Goal: Task Accomplishment & Management: Manage account settings

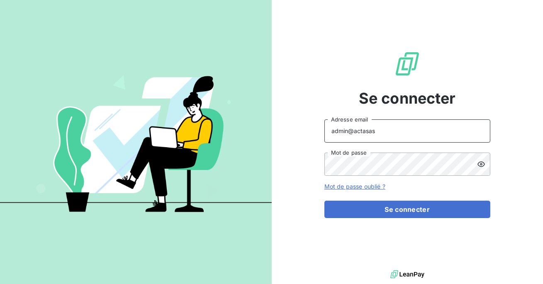
click at [409, 134] on input "admin@actasas" at bounding box center [408, 131] width 166 height 23
type input "admin@metenergiefrance"
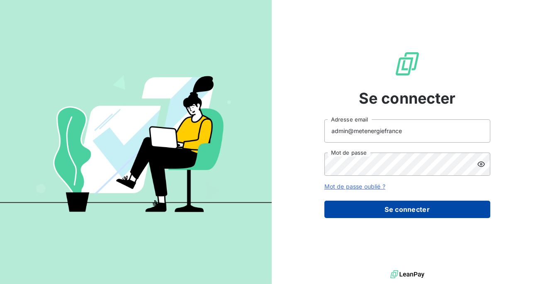
click at [402, 205] on button "Se connecter" at bounding box center [408, 209] width 166 height 17
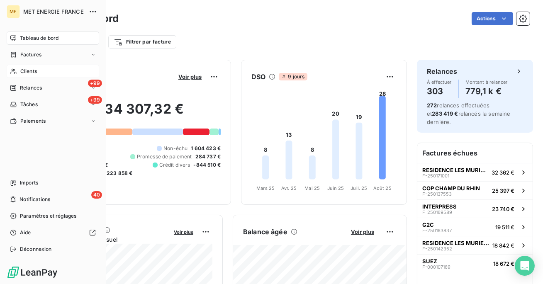
click at [45, 74] on div "Clients" at bounding box center [53, 71] width 93 height 13
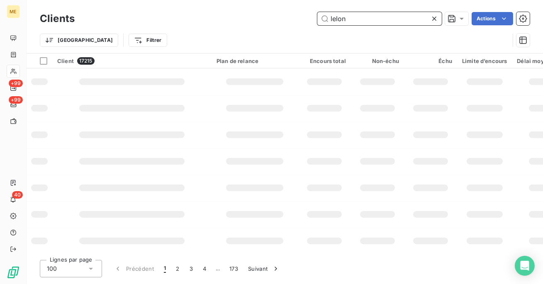
type input "lelong"
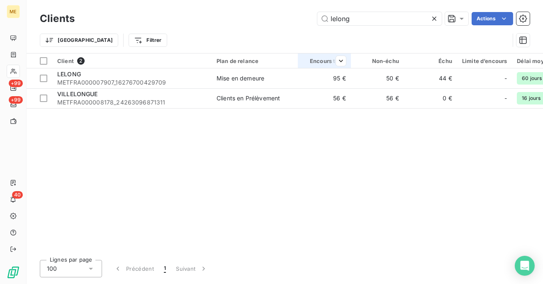
click at [307, 75] on td "95 €" at bounding box center [324, 78] width 53 height 20
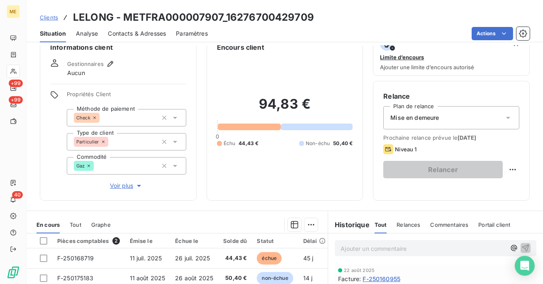
scroll to position [32, 0]
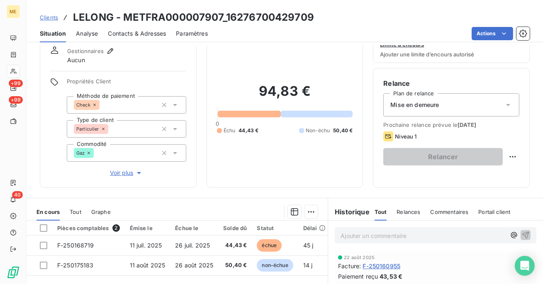
click at [403, 210] on span "Relances" at bounding box center [409, 212] width 24 height 7
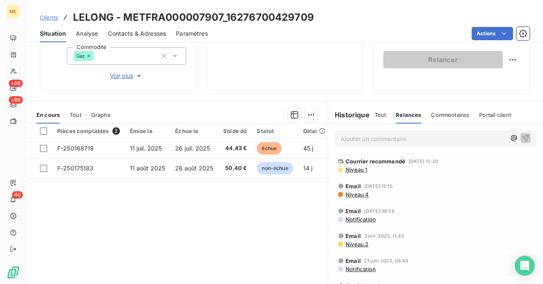
scroll to position [148, 0]
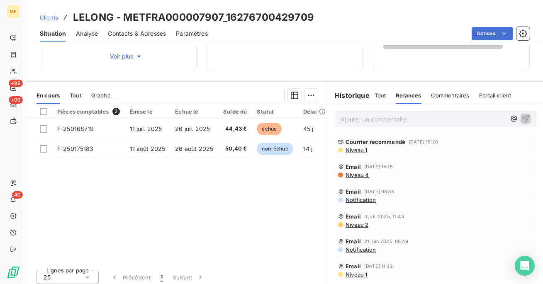
click at [356, 147] on span "Niveau 1" at bounding box center [356, 150] width 22 height 7
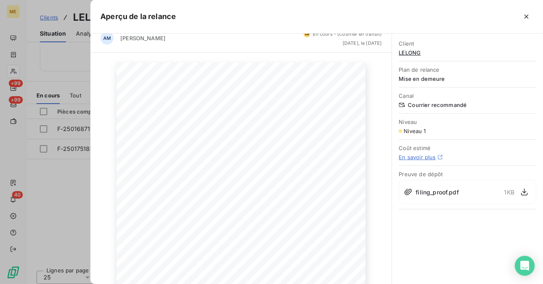
scroll to position [12, 0]
click at [437, 186] on div "filing_proof.pdf 1 KB" at bounding box center [468, 192] width 138 height 24
click at [523, 194] on icon "button" at bounding box center [524, 192] width 8 height 8
click at [530, 17] on icon "button" at bounding box center [526, 16] width 8 height 8
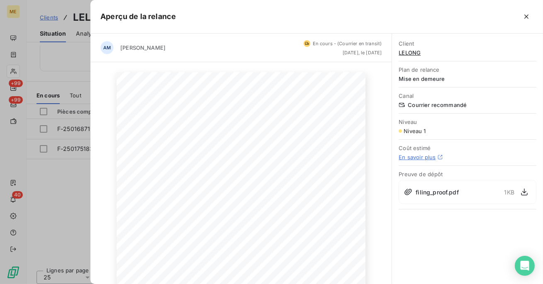
click at [527, 17] on div "Clients LELONG - METFRA000007907_16276700429709" at bounding box center [285, 17] width 517 height 15
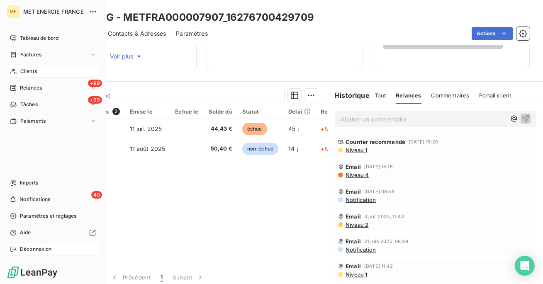
click at [8, 250] on div "Déconnexion" at bounding box center [53, 249] width 93 height 13
